Goal: Task Accomplishment & Management: Use online tool/utility

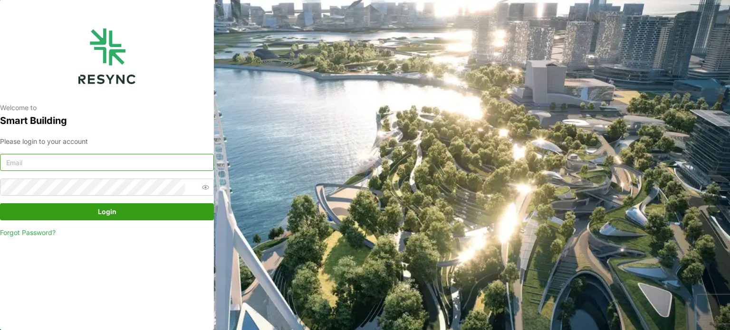
type input "serv354@nus.edu.sg"
click at [110, 210] on span "Login" at bounding box center [107, 212] width 19 height 16
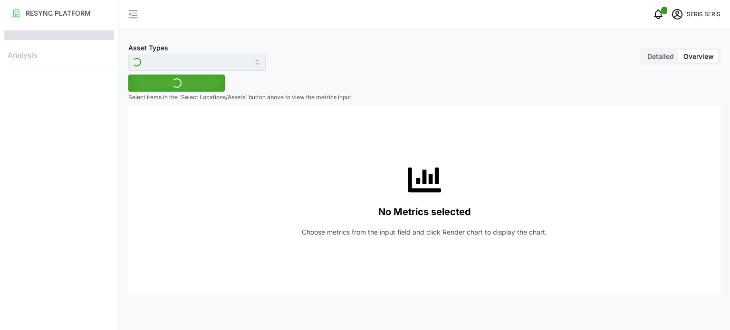
type input "Inverter"
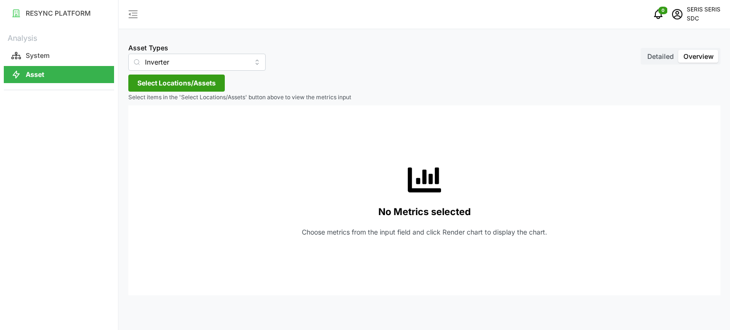
click at [197, 87] on span "Select Locations/Assets" at bounding box center [176, 83] width 78 height 16
click at [148, 127] on div "SDC-1" at bounding box center [195, 126] width 116 height 14
click at [150, 127] on span "Select SDC-1" at bounding box center [152, 127] width 6 height 6
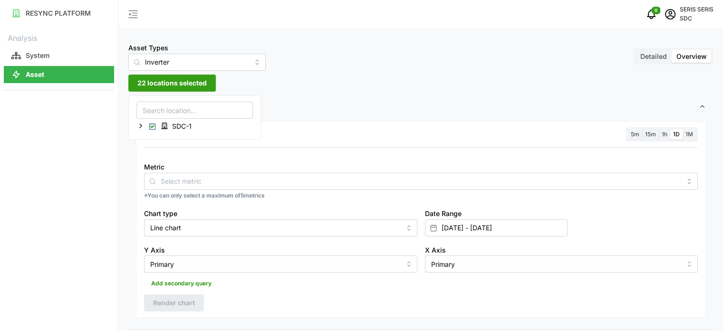
click at [303, 108] on span "Settings" at bounding box center [417, 107] width 563 height 23
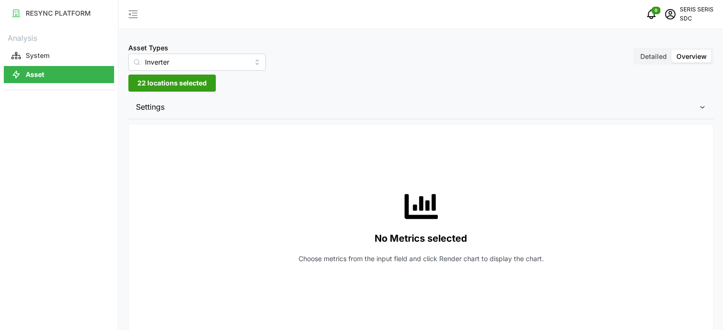
click at [230, 111] on span "Settings" at bounding box center [417, 107] width 563 height 23
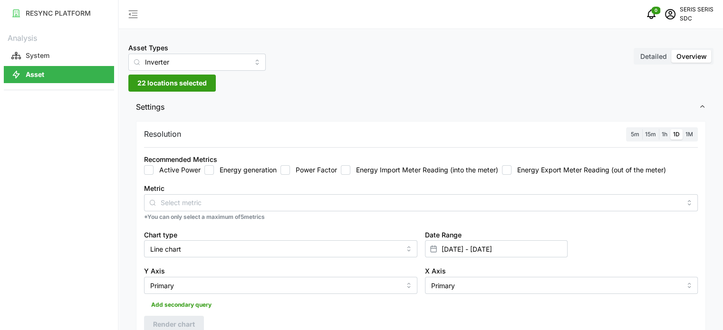
click at [214, 165] on label "Energy generation" at bounding box center [245, 170] width 63 height 10
click at [214, 165] on input "Energy generation" at bounding box center [209, 170] width 10 height 10
checkbox input "true"
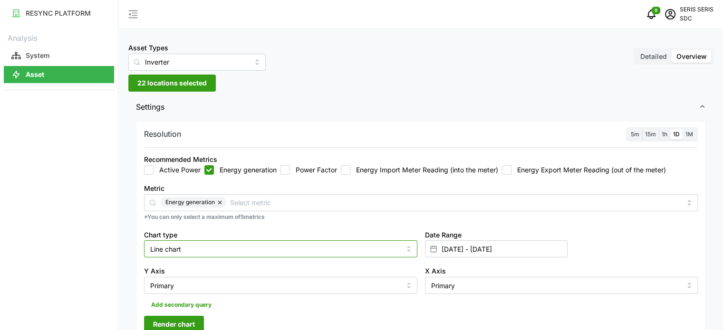
click at [203, 249] on input "Line chart" at bounding box center [280, 249] width 273 height 17
click at [199, 285] on div "Bar chart" at bounding box center [280, 288] width 269 height 16
type input "Bar chart"
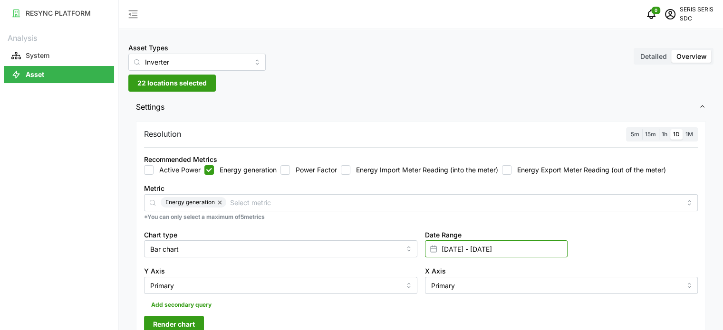
click at [500, 250] on input "[DATE] - [DATE]" at bounding box center [496, 249] width 143 height 17
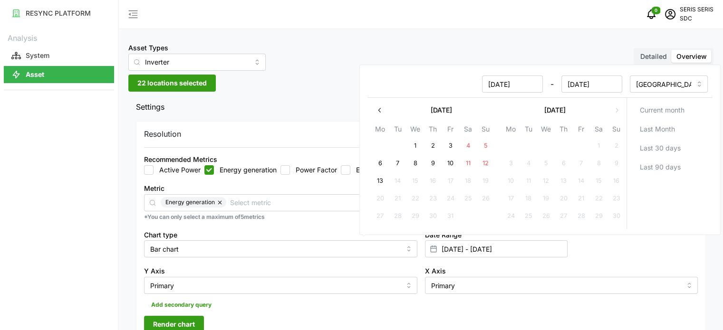
click at [478, 168] on button "12" at bounding box center [485, 163] width 17 height 17
type input "[DATE] - [DATE]"
type input "[DATE]"
click at [478, 168] on button "12" at bounding box center [485, 163] width 17 height 17
type input "[DATE] - [DATE]"
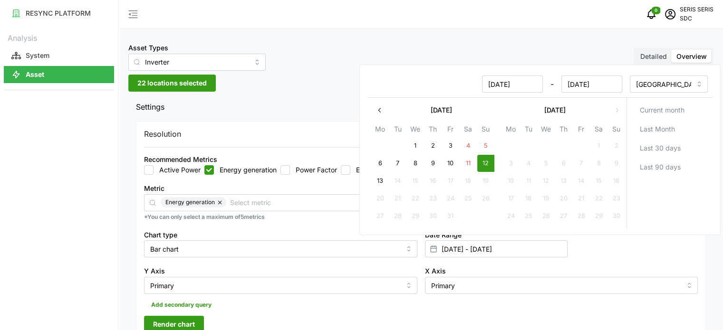
type input "[DATE]"
click at [388, 264] on div "Y Axis Primary" at bounding box center [280, 279] width 281 height 37
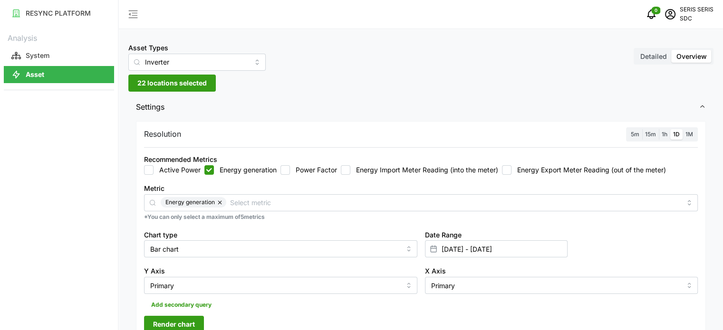
click at [184, 320] on span "Render chart" at bounding box center [174, 325] width 42 height 16
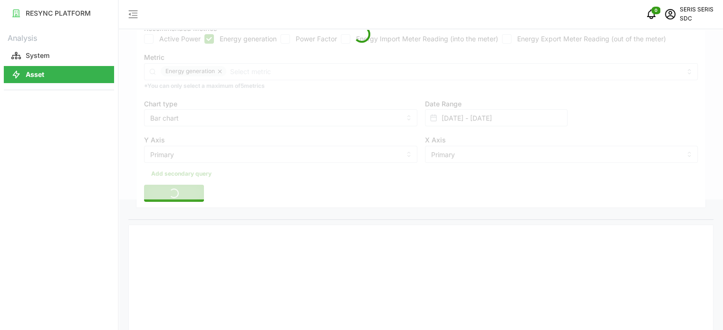
scroll to position [190, 0]
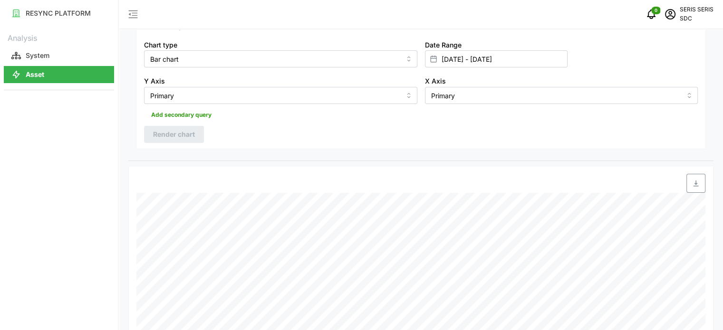
click at [697, 188] on span "button" at bounding box center [696, 183] width 18 height 18
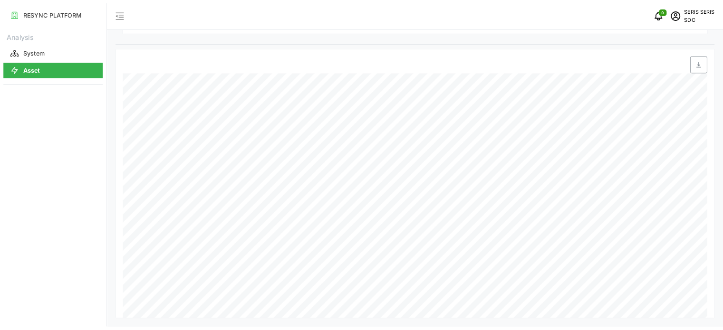
scroll to position [305, 0]
